Goal: Use online tool/utility: Use online tool/utility

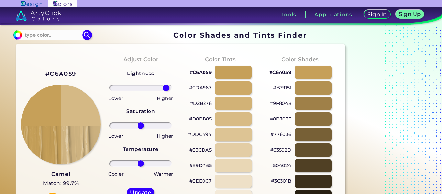
click at [244, 132] on div at bounding box center [232, 134] width 37 height 13
type input "#ddc494"
type input "0"
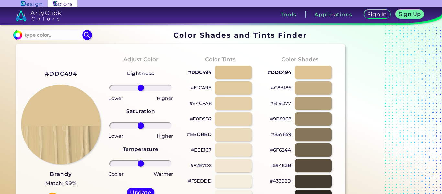
click at [238, 123] on div at bounding box center [232, 118] width 37 height 13
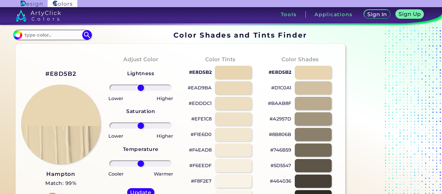
click at [300, 115] on div at bounding box center [312, 118] width 37 height 13
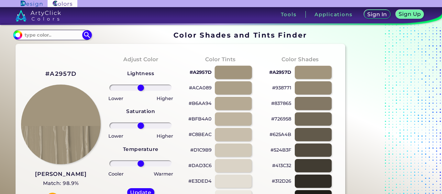
click at [247, 70] on div at bounding box center [232, 72] width 37 height 13
click at [247, 69] on div at bounding box center [232, 72] width 37 height 13
click at [238, 74] on div at bounding box center [232, 72] width 37 height 13
click at [239, 102] on div at bounding box center [232, 103] width 37 height 13
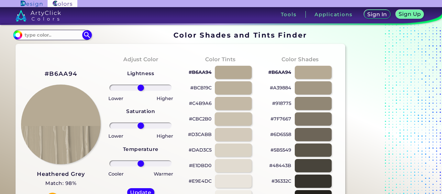
click at [240, 121] on div at bounding box center [232, 118] width 37 height 13
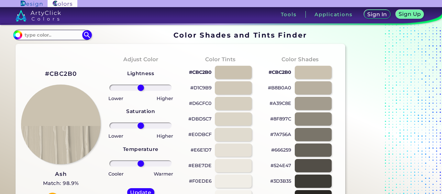
click at [239, 129] on div at bounding box center [232, 134] width 37 height 13
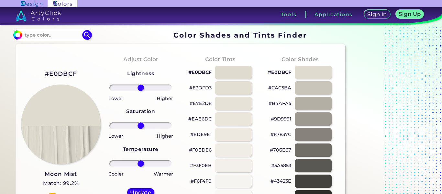
click at [239, 143] on div "#F0EDE6" at bounding box center [221, 150] width 70 height 16
click at [242, 146] on div at bounding box center [232, 149] width 37 height 13
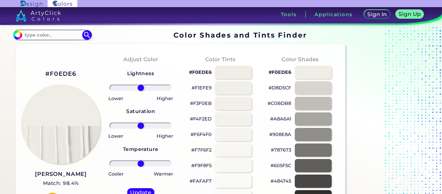
click at [247, 166] on div at bounding box center [232, 165] width 37 height 13
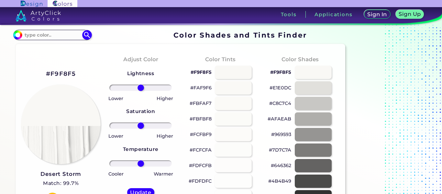
click at [248, 184] on div at bounding box center [232, 180] width 37 height 13
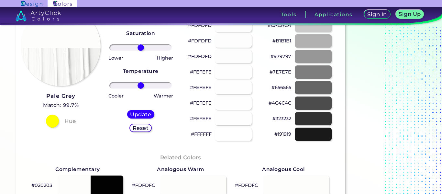
scroll to position [82, 0]
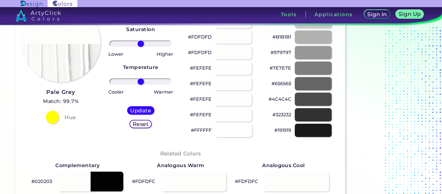
click at [234, 135] on div at bounding box center [232, 130] width 37 height 13
type input "#ffffff"
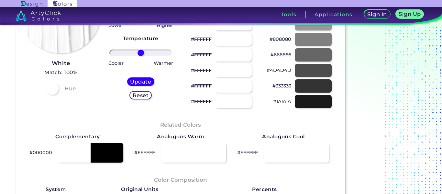
scroll to position [112, 0]
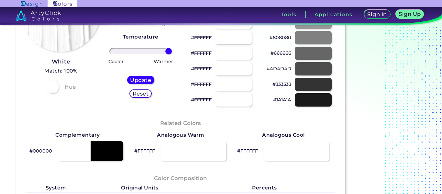
drag, startPoint x: 142, startPoint y: 49, endPoint x: 188, endPoint y: 52, distance: 45.4
type input "100"
click at [172, 52] on input "range" at bounding box center [140, 51] width 62 height 6
click at [188, 52] on div "#FFFFFF" at bounding box center [221, 54] width 70 height 16
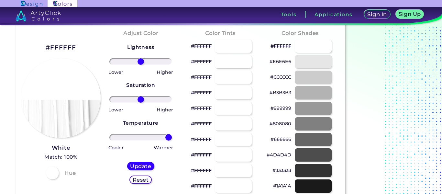
scroll to position [25, 0]
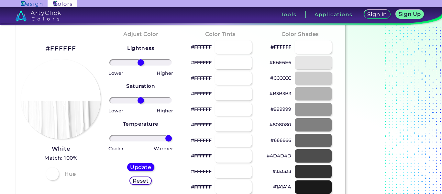
click at [247, 90] on div at bounding box center [232, 93] width 37 height 13
type input "#ffffff"
drag, startPoint x: 138, startPoint y: 138, endPoint x: 89, endPoint y: 133, distance: 49.8
type input "-100"
click at [109, 135] on input "range" at bounding box center [140, 138] width 62 height 6
